Goal: Navigation & Orientation: Go to known website

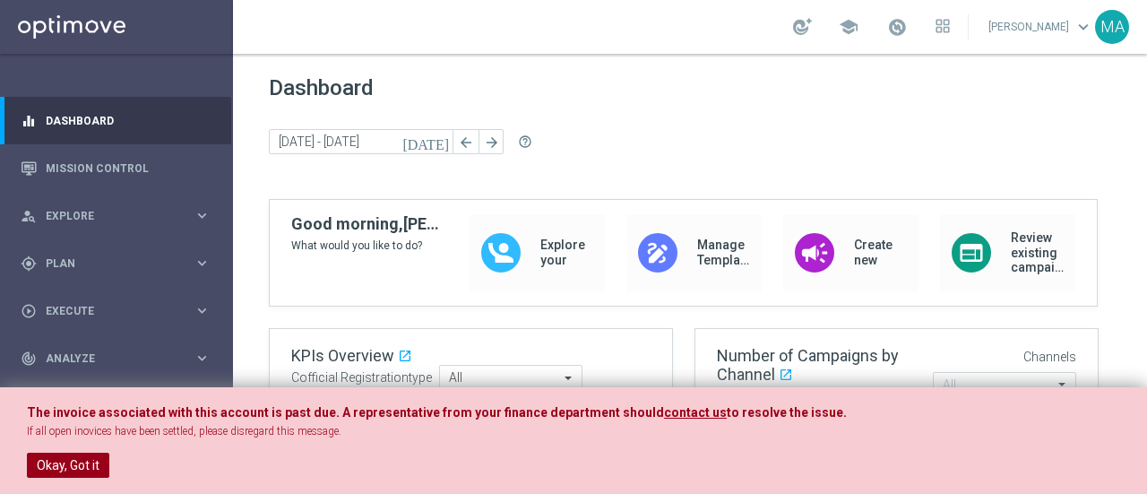
click at [61, 460] on button "Okay, Got it" at bounding box center [68, 464] width 82 height 25
